Goal: Complete application form

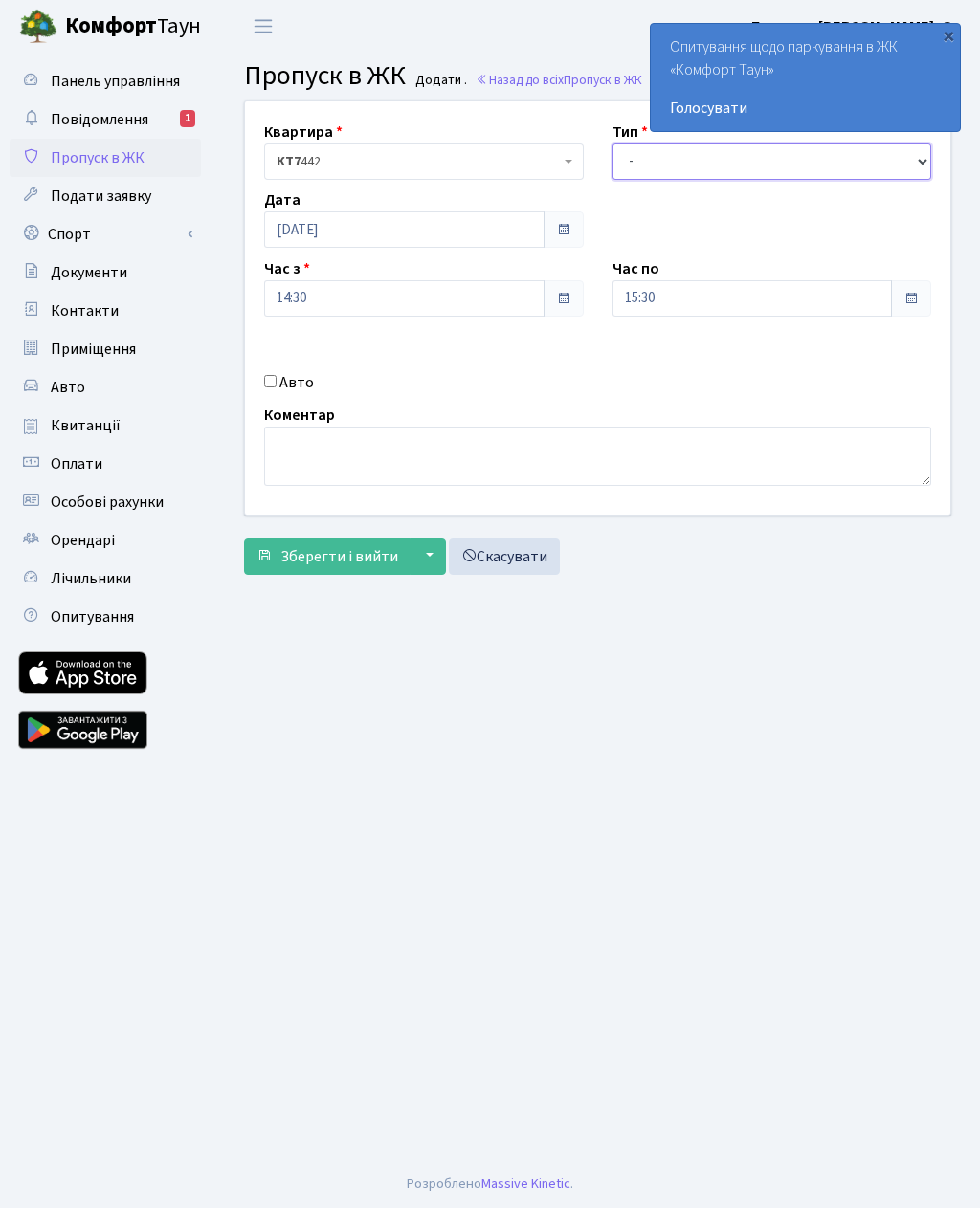
click at [636, 162] on select "- Доставка Таксі Гості Сервіс" at bounding box center [771, 161] width 320 height 36
click at [683, 307] on input "15:30" at bounding box center [752, 298] width 281 height 36
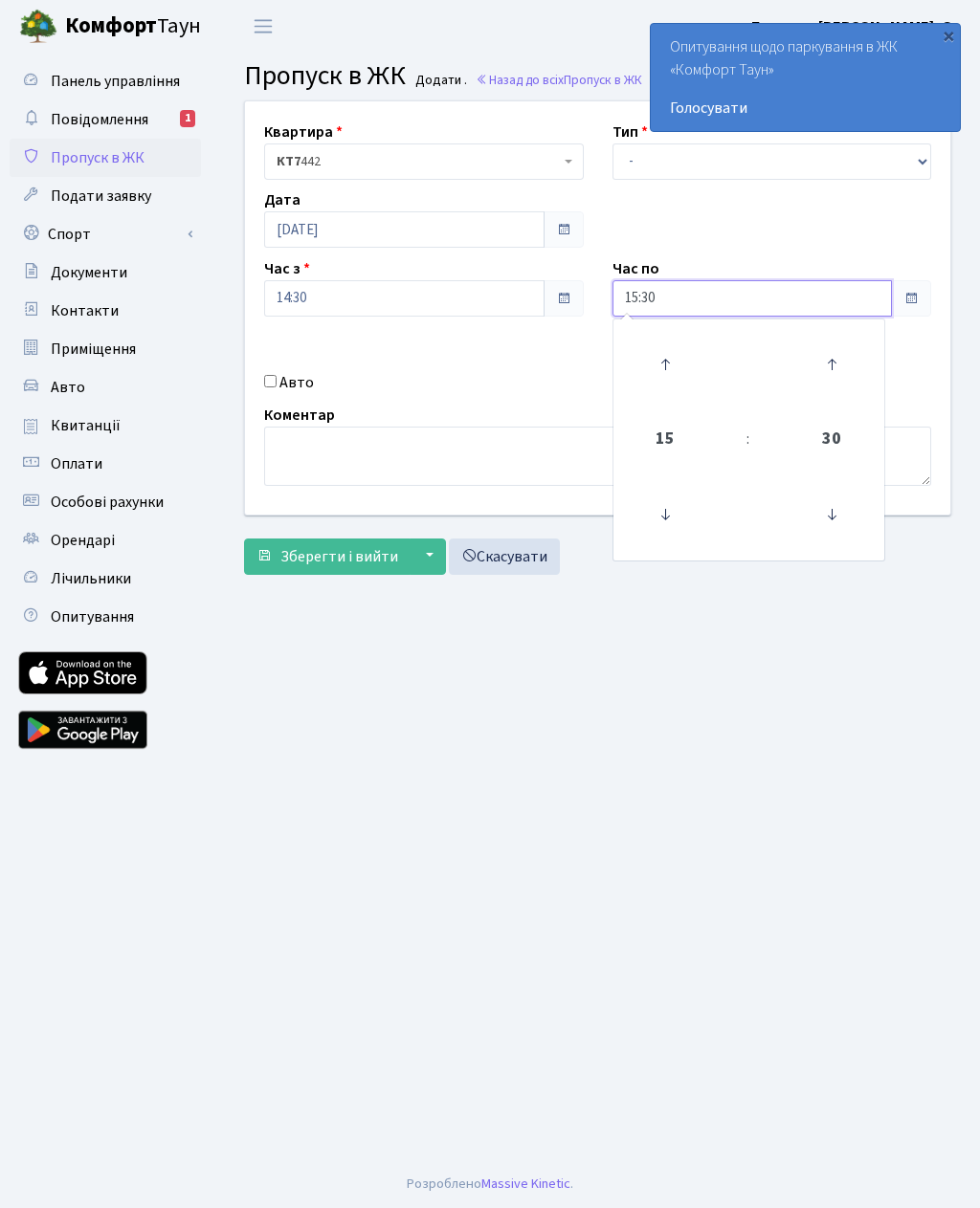
click at [664, 361] on icon at bounding box center [664, 364] width 51 height 51
click at [649, 358] on icon at bounding box center [664, 364] width 51 height 51
click at [648, 360] on icon at bounding box center [664, 364] width 51 height 51
click at [647, 359] on icon at bounding box center [664, 364] width 51 height 51
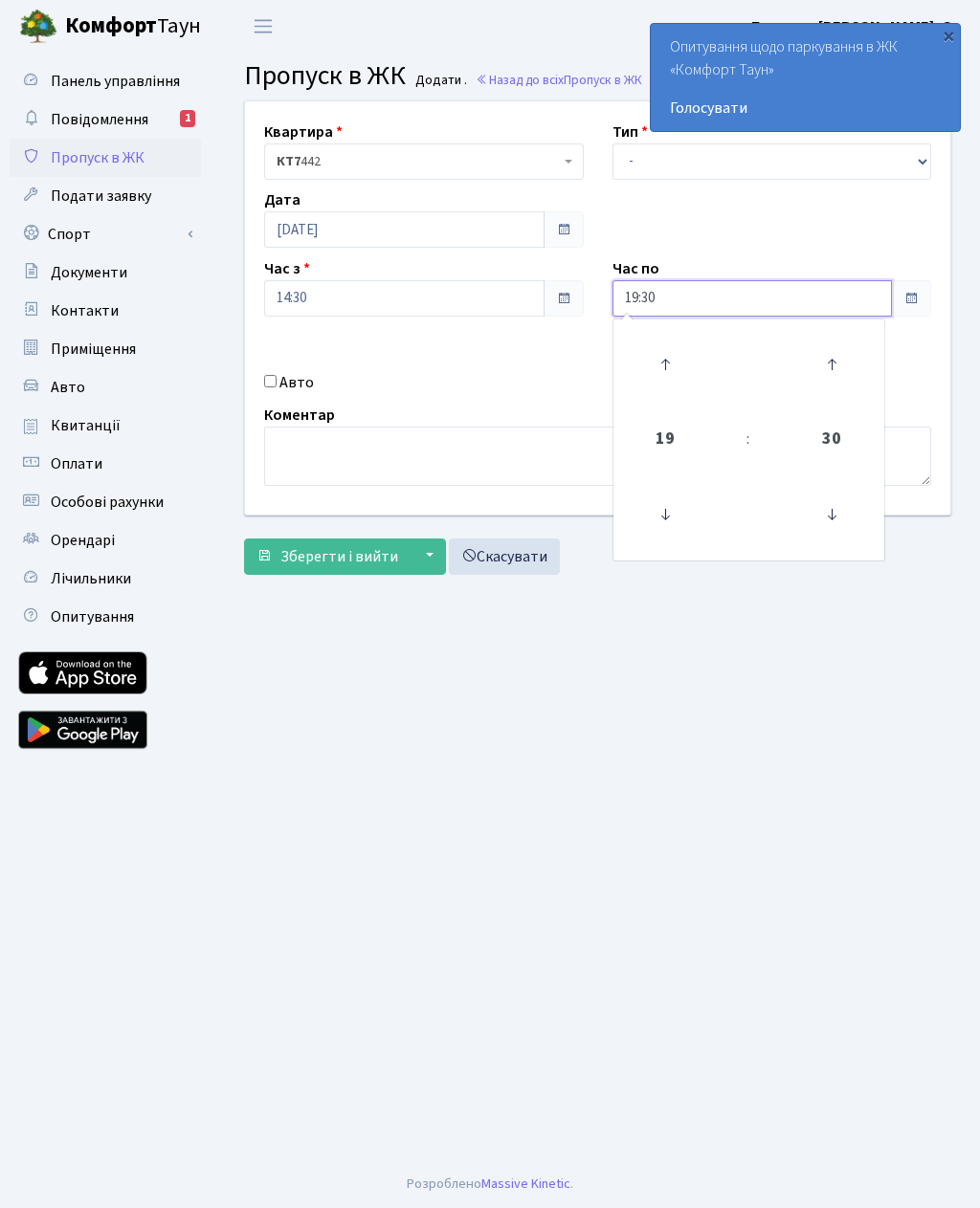
type input "20:30"
click at [592, 678] on main "Admin Пропуск в ЖК Додати Пропуск в ЖК Додати . Назад до всіх Пропуск в ЖК Квар…" at bounding box center [597, 606] width 764 height 1107
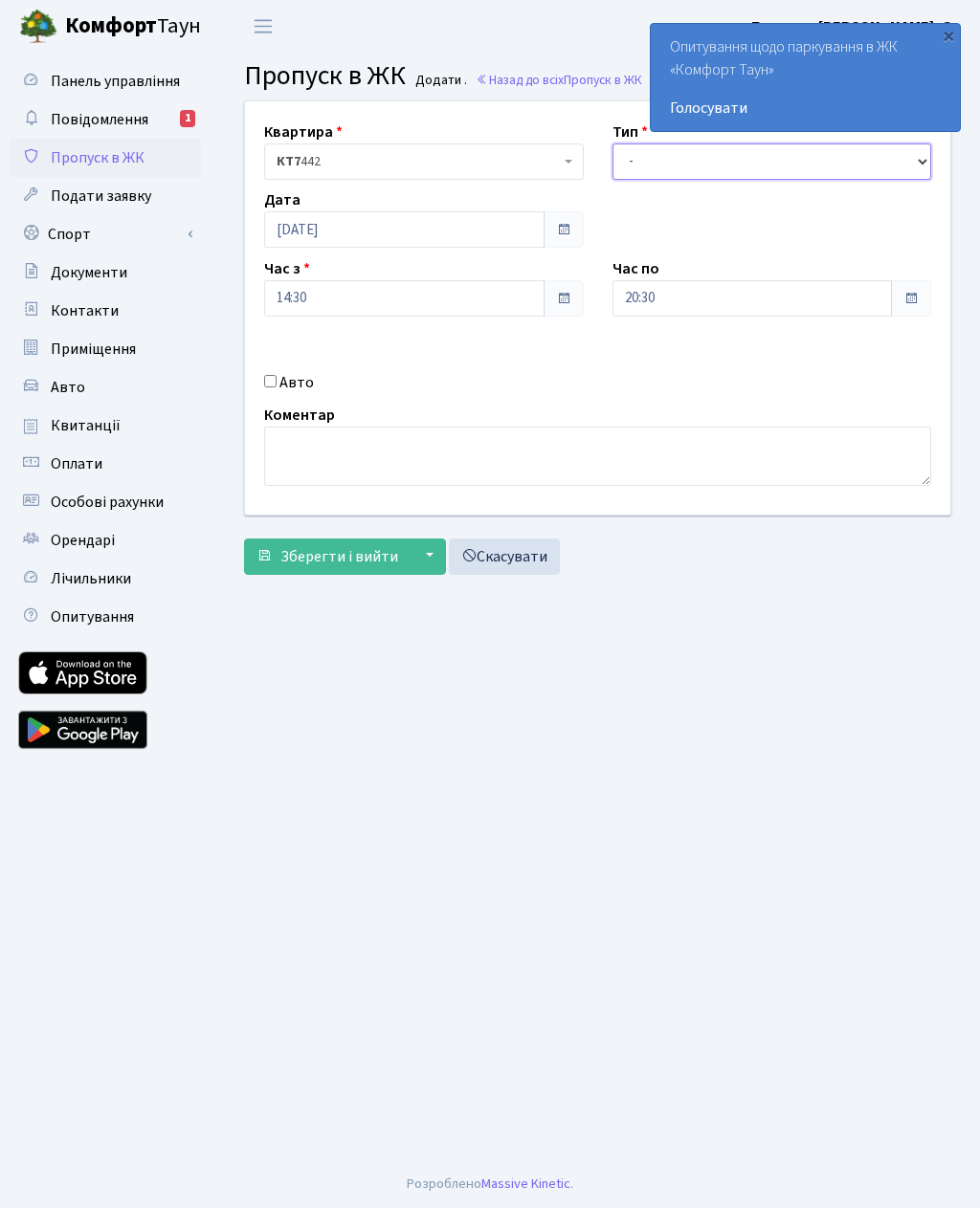
click at [640, 170] on select "- Доставка Таксі Гості Сервіс" at bounding box center [771, 161] width 320 height 36
select select "3"
click at [268, 387] on input "Авто" at bounding box center [270, 381] width 13 height 13
checkbox input "true"
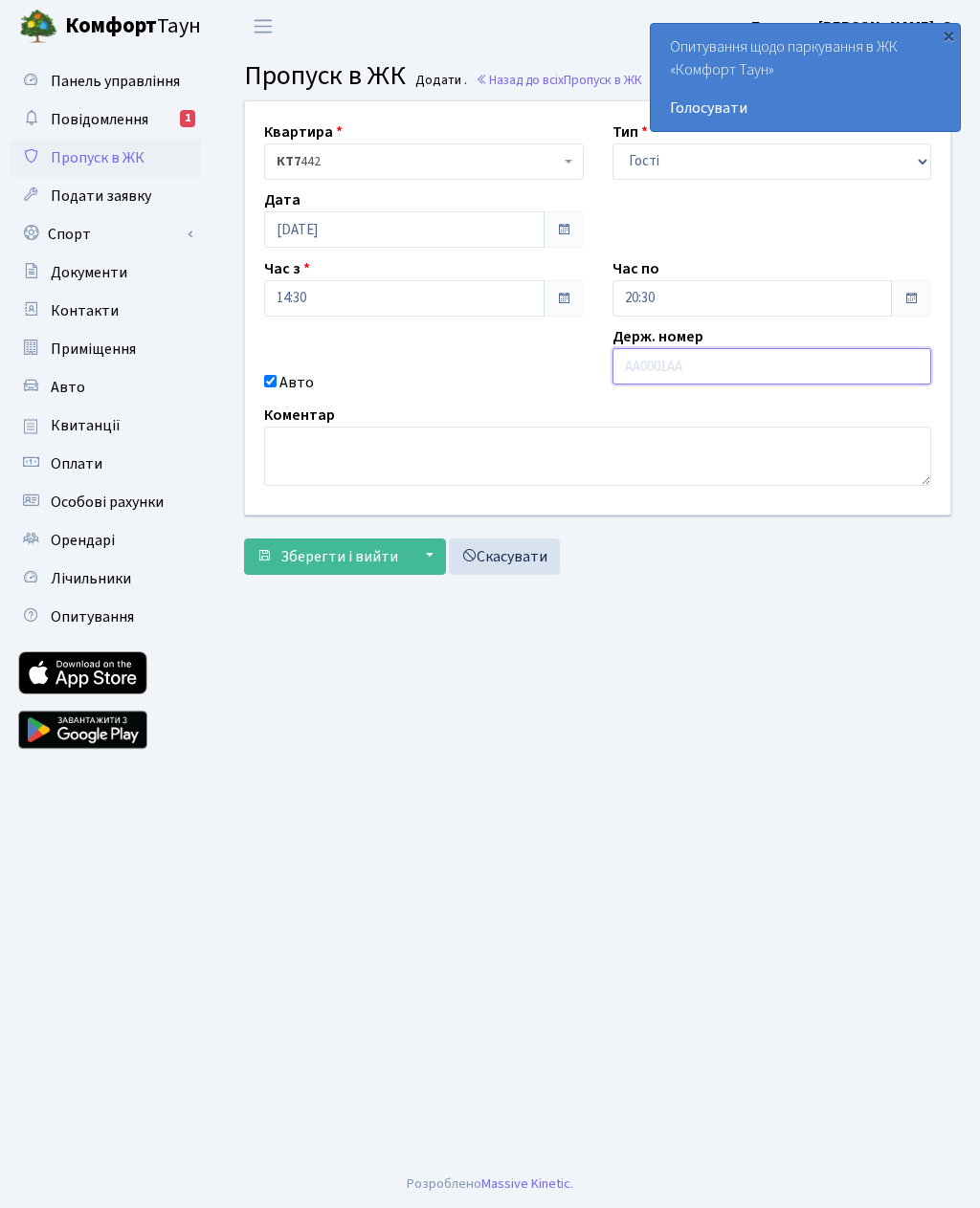
click at [667, 381] on input "text" at bounding box center [771, 365] width 320 height 36
type input "Ка7070іс"
click at [348, 563] on span "Зберегти і вийти" at bounding box center [339, 556] width 118 height 21
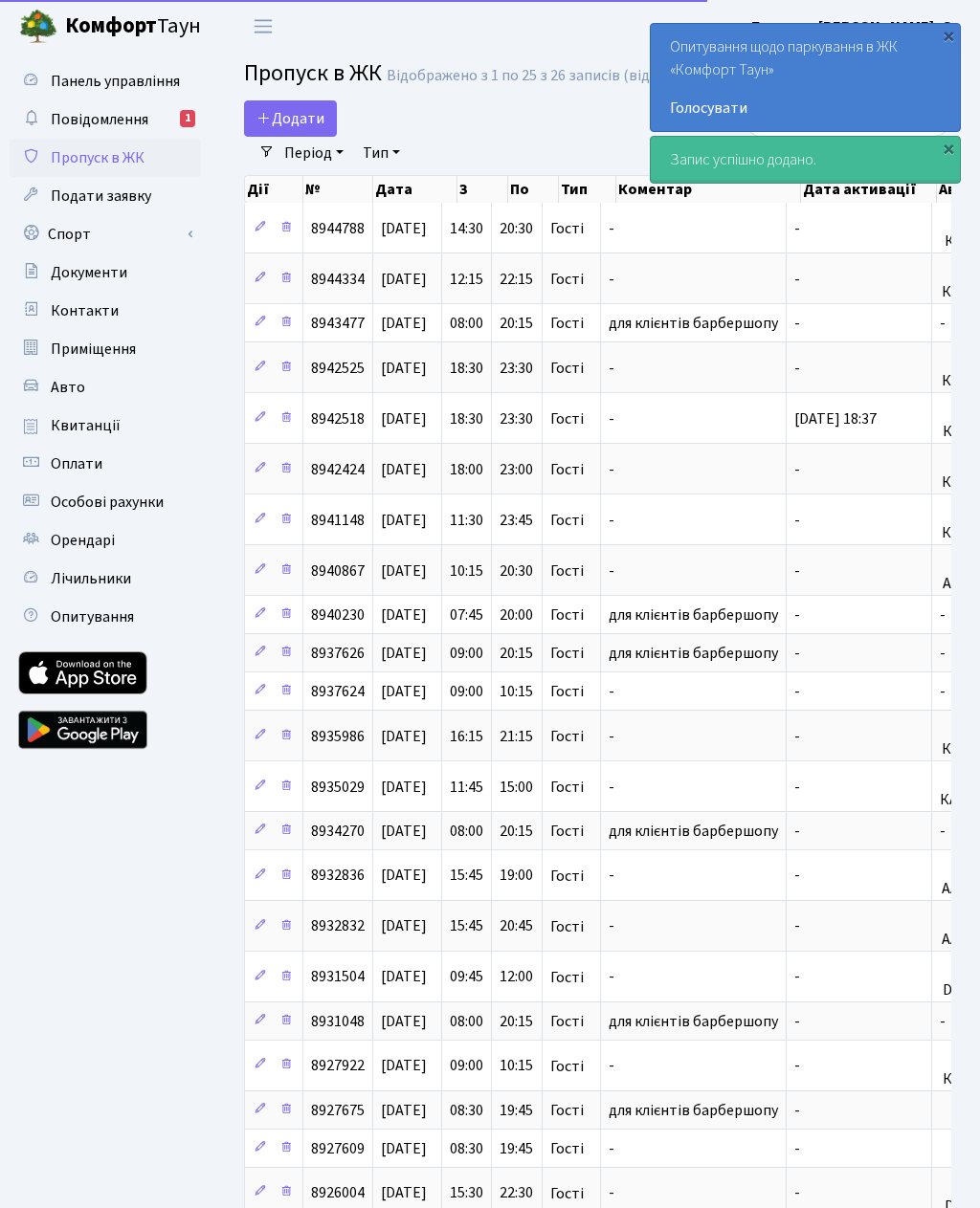
select select "25"
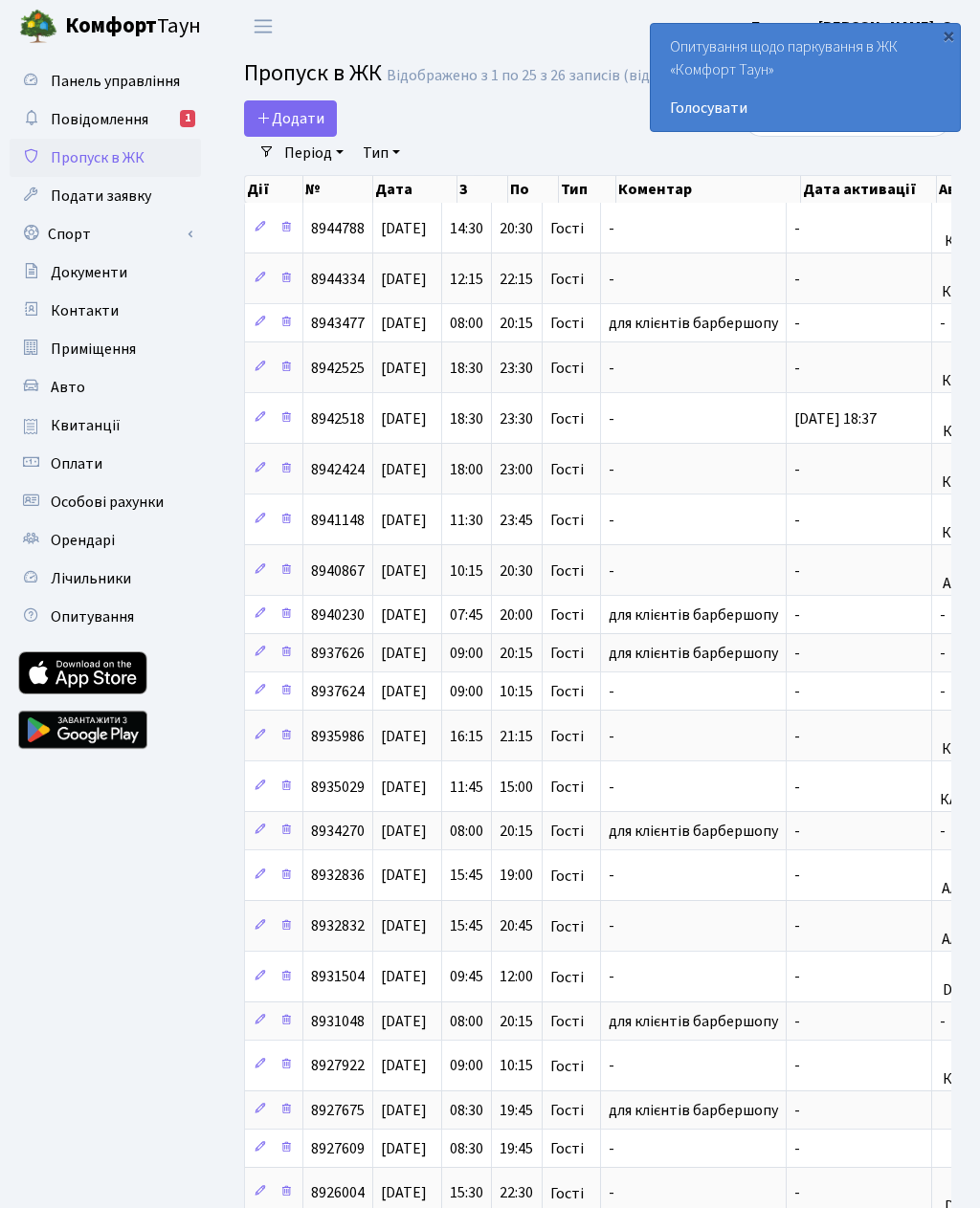
click at [314, 115] on span "Додати" at bounding box center [290, 118] width 68 height 21
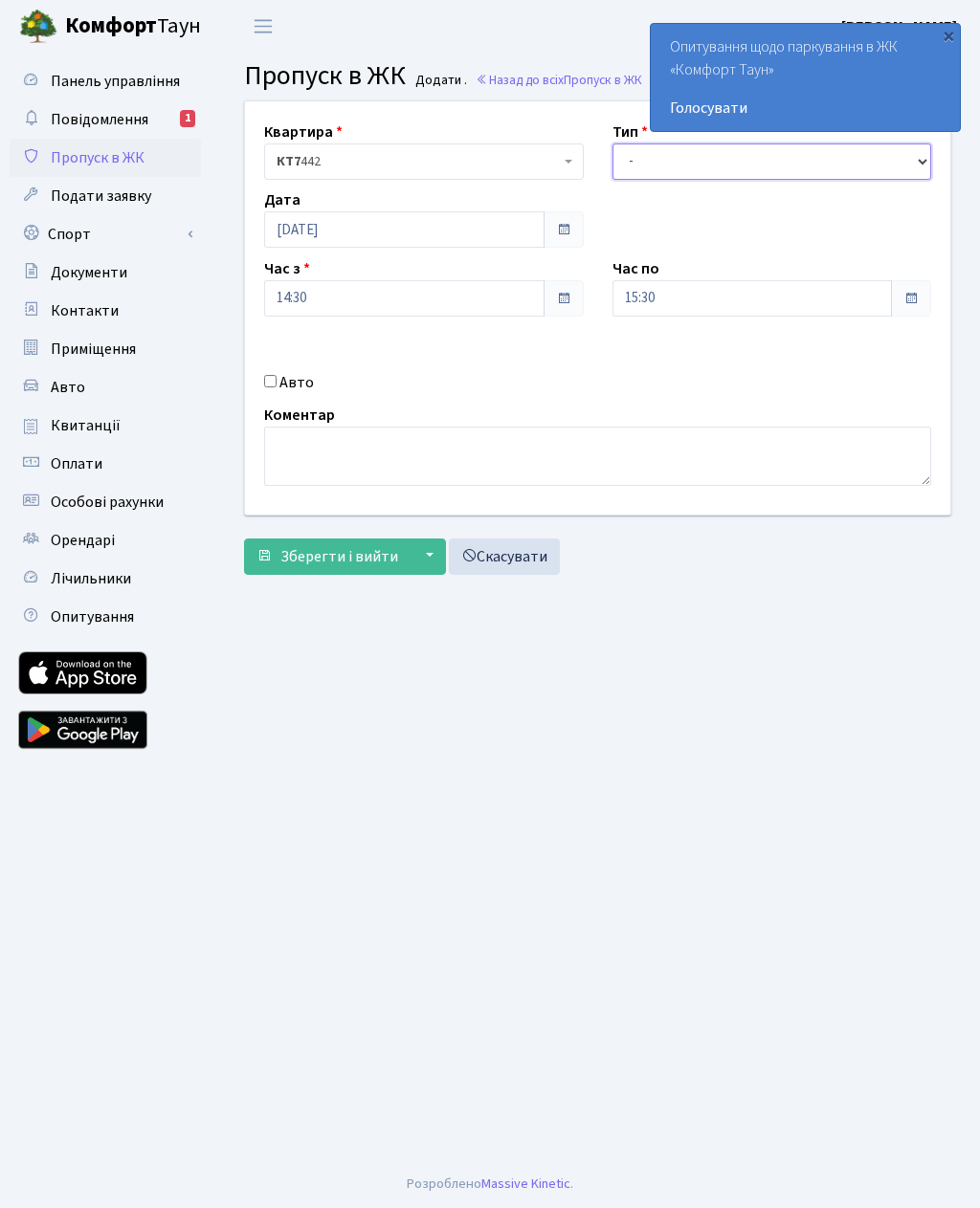
click at [733, 169] on select "- Доставка Таксі Гості Сервіс" at bounding box center [771, 161] width 320 height 36
select select "3"
click at [740, 301] on input "15:30" at bounding box center [752, 298] width 281 height 36
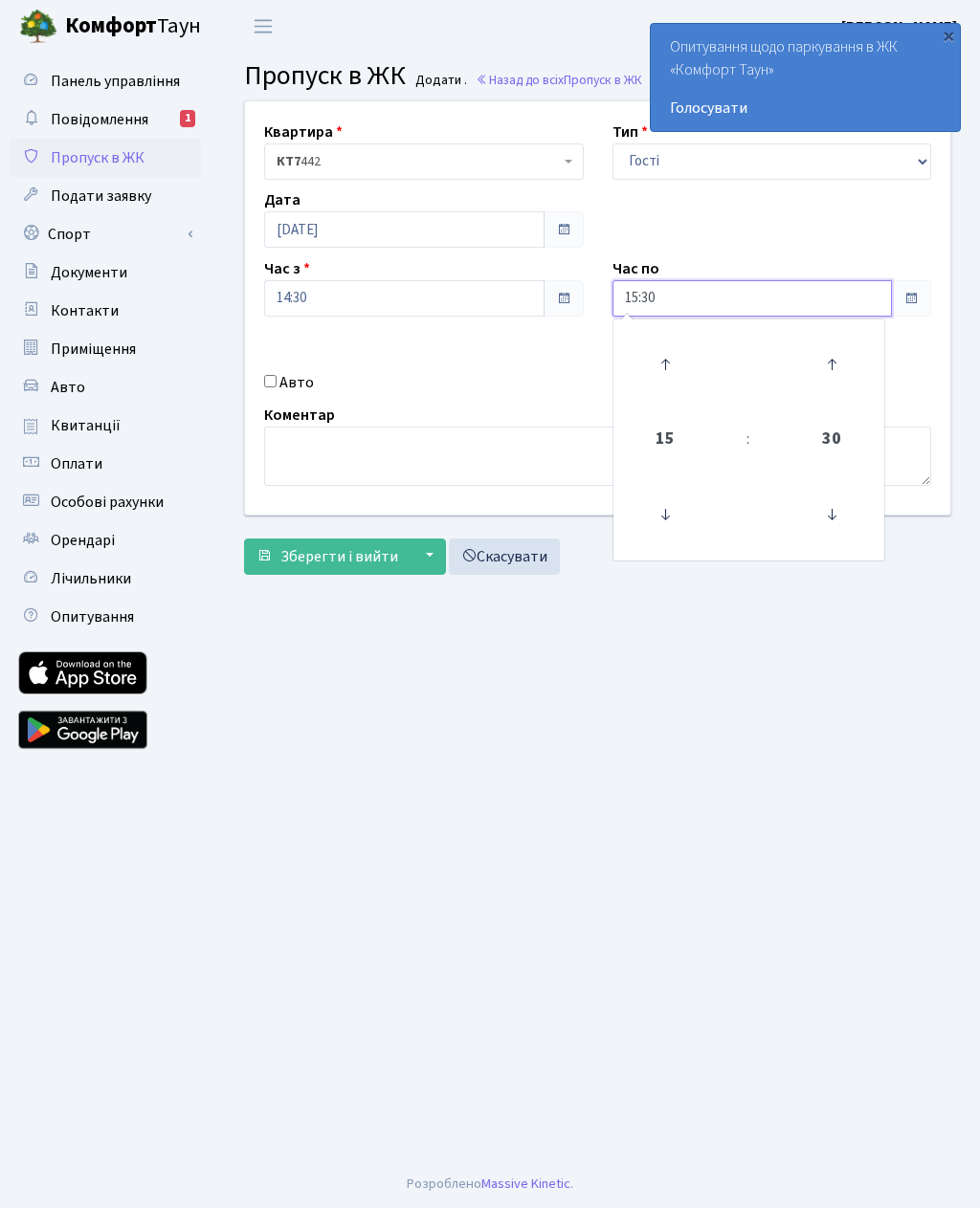
click at [666, 354] on icon at bounding box center [664, 364] width 51 height 51
click at [673, 354] on icon at bounding box center [664, 364] width 51 height 51
click at [670, 357] on icon at bounding box center [664, 364] width 51 height 51
click at [668, 361] on icon at bounding box center [664, 364] width 51 height 51
click at [672, 358] on icon at bounding box center [664, 364] width 51 height 51
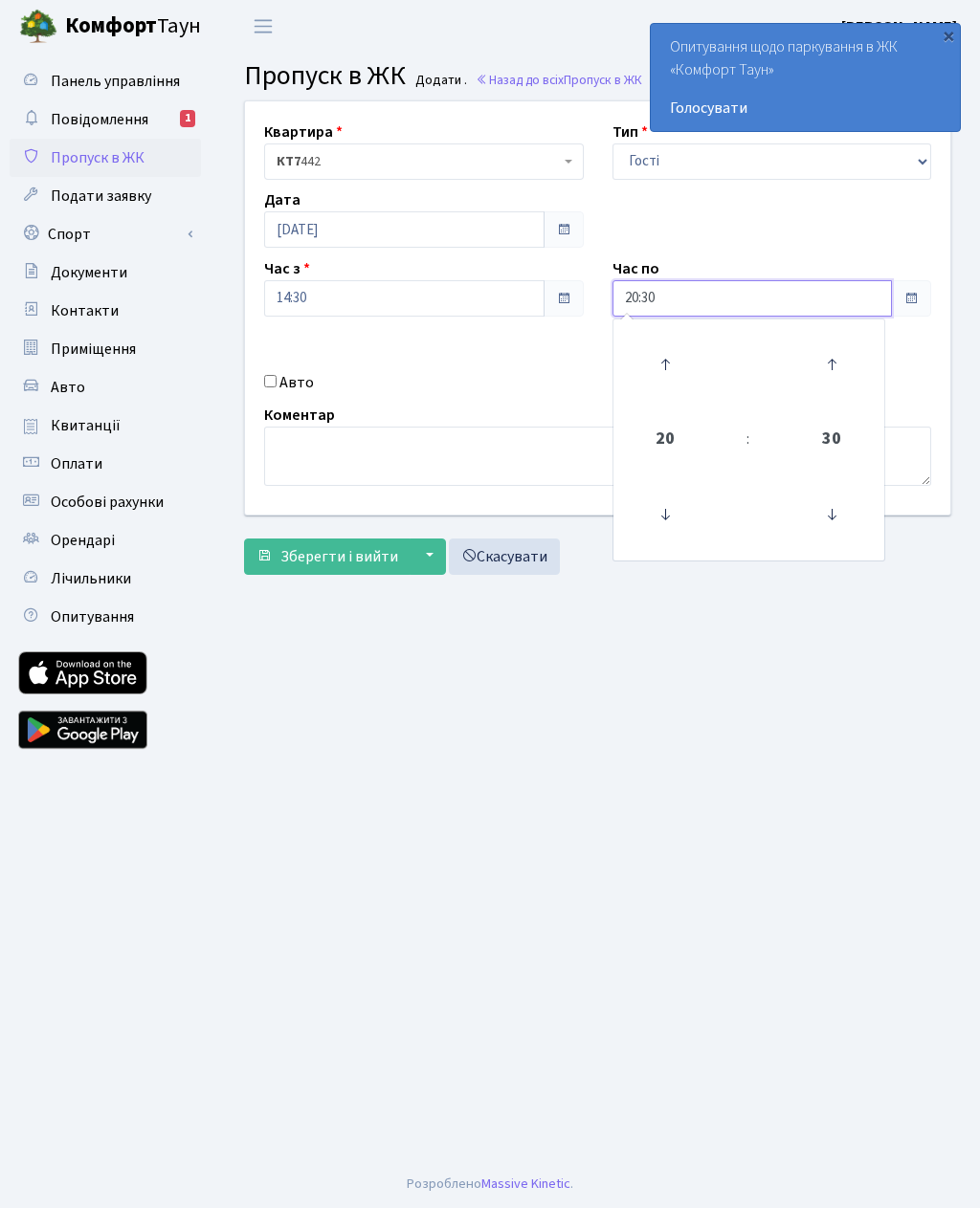
click at [675, 358] on icon at bounding box center [664, 364] width 51 height 51
click at [681, 357] on icon at bounding box center [664, 364] width 51 height 51
click at [687, 351] on icon at bounding box center [664, 364] width 51 height 51
type input "23:30"
click at [274, 387] on input "Авто" at bounding box center [270, 381] width 13 height 13
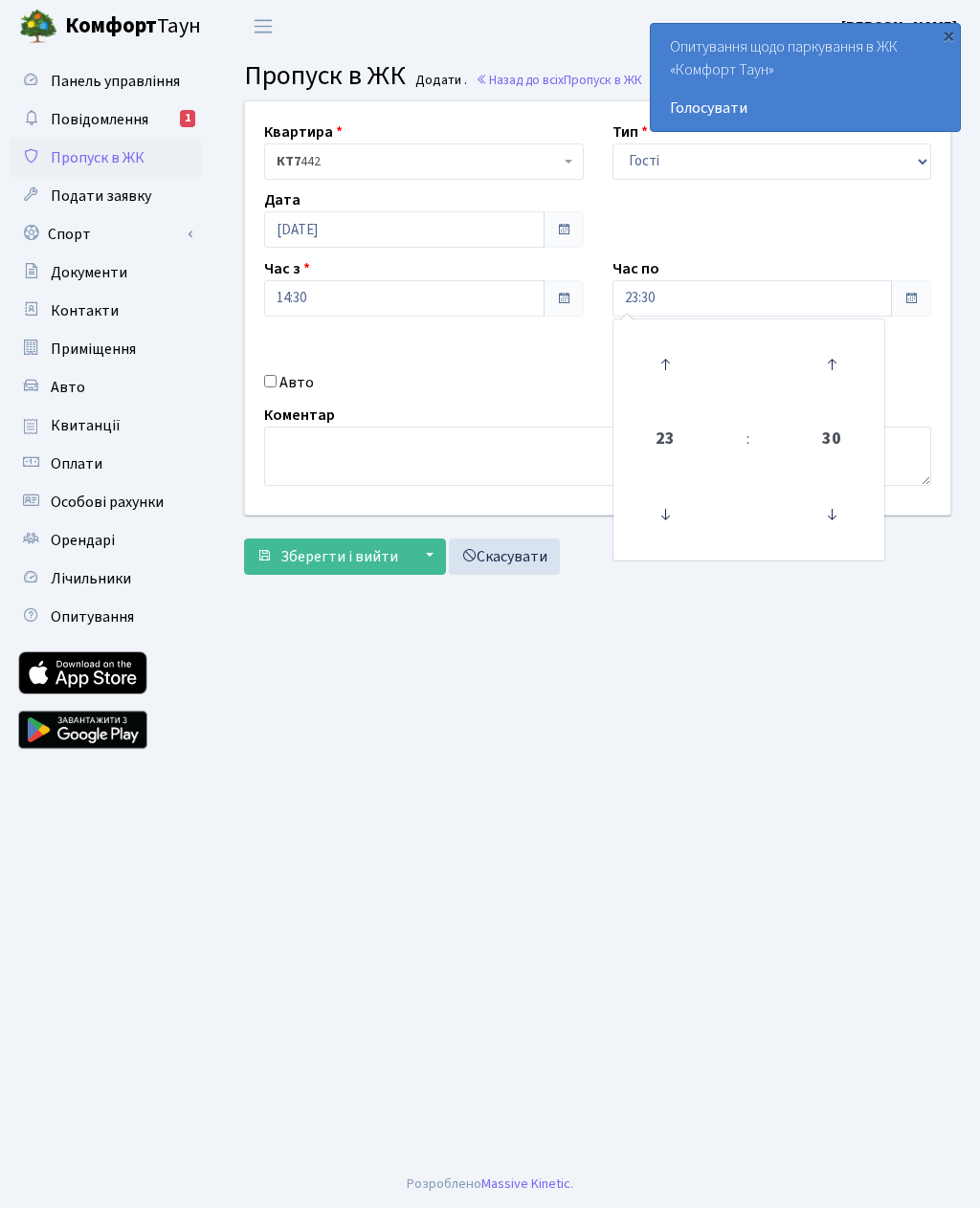
checkbox input "true"
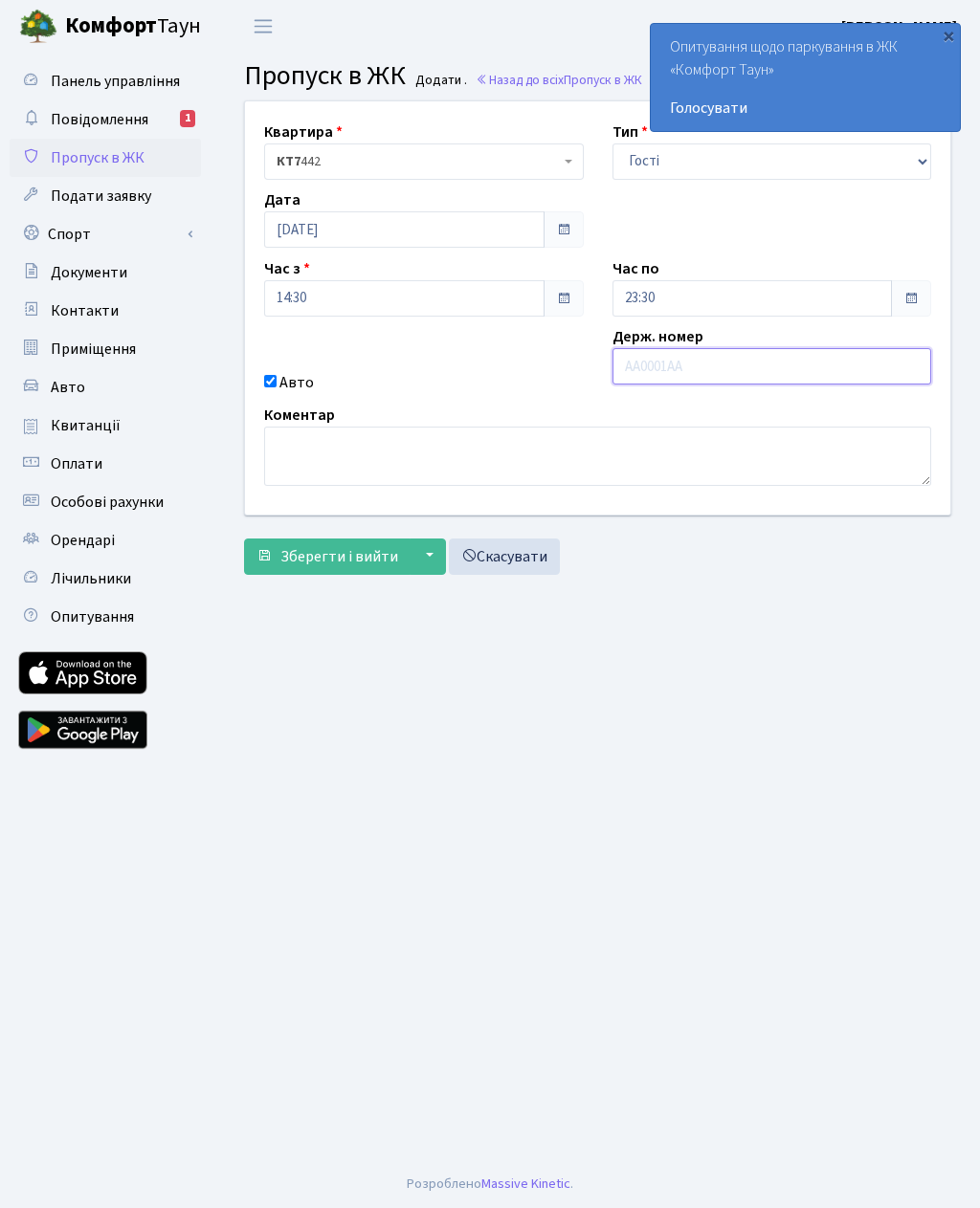
click at [689, 368] on input "text" at bounding box center [771, 365] width 320 height 36
paste input "Ка7070іс"
type input "Ка7070іс"
click at [358, 563] on span "Зберегти і вийти" at bounding box center [339, 556] width 118 height 21
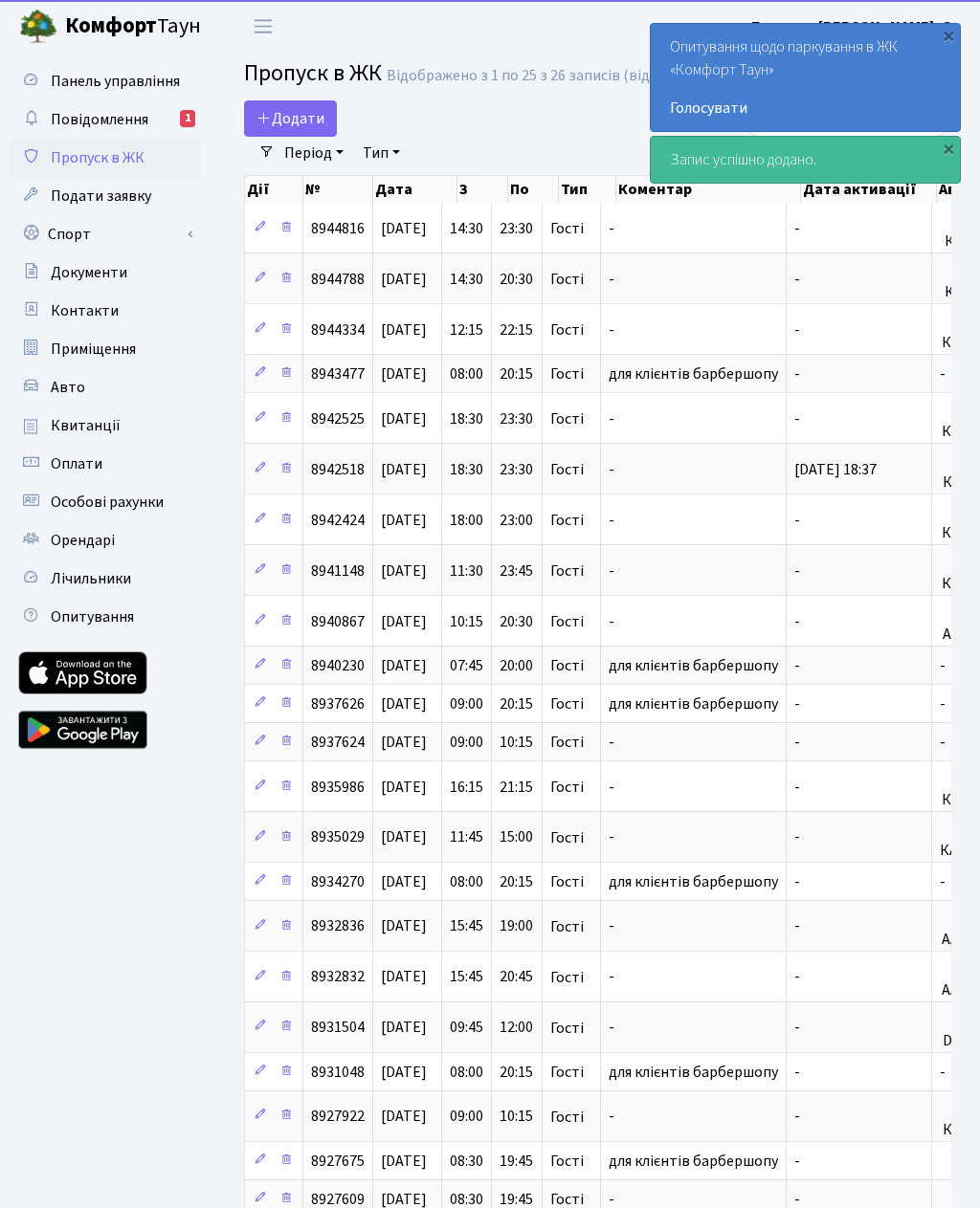
select select "25"
